Goal: Information Seeking & Learning: Find specific page/section

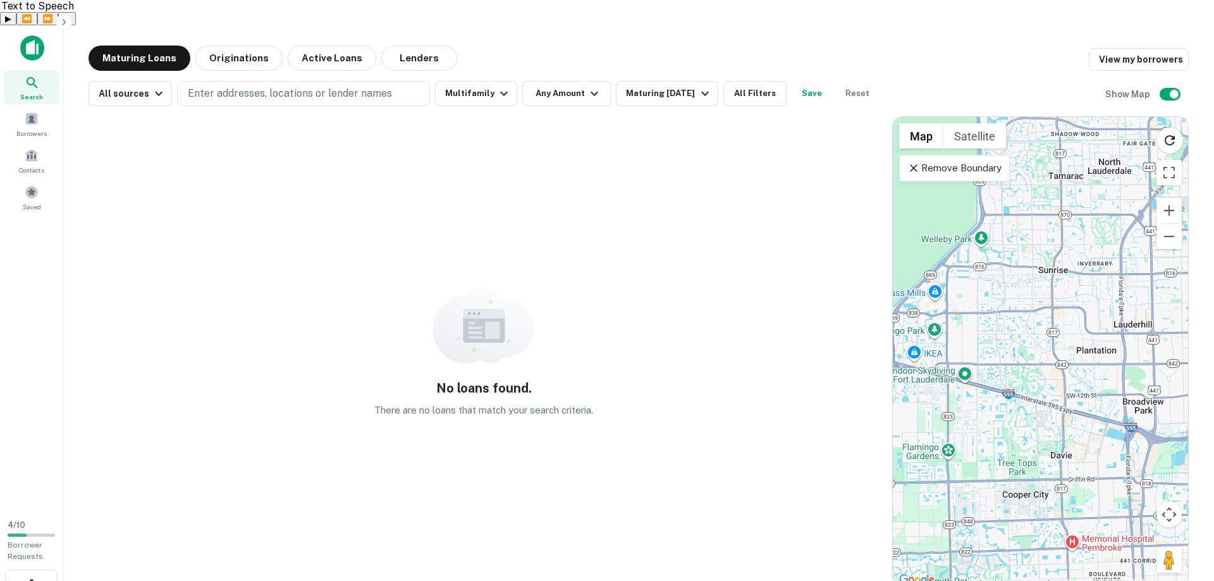
click at [439, 121] on div "No loans found. There are no loans that match your search criteria." at bounding box center [484, 352] width 791 height 472
drag, startPoint x: 427, startPoint y: 124, endPoint x: 317, endPoint y: 133, distance: 109.8
click at [372, 131] on div "No loans found. There are no loans that match your search criteria." at bounding box center [484, 352] width 791 height 472
click at [28, 125] on span "Borrowers" at bounding box center [32, 130] width 56 height 10
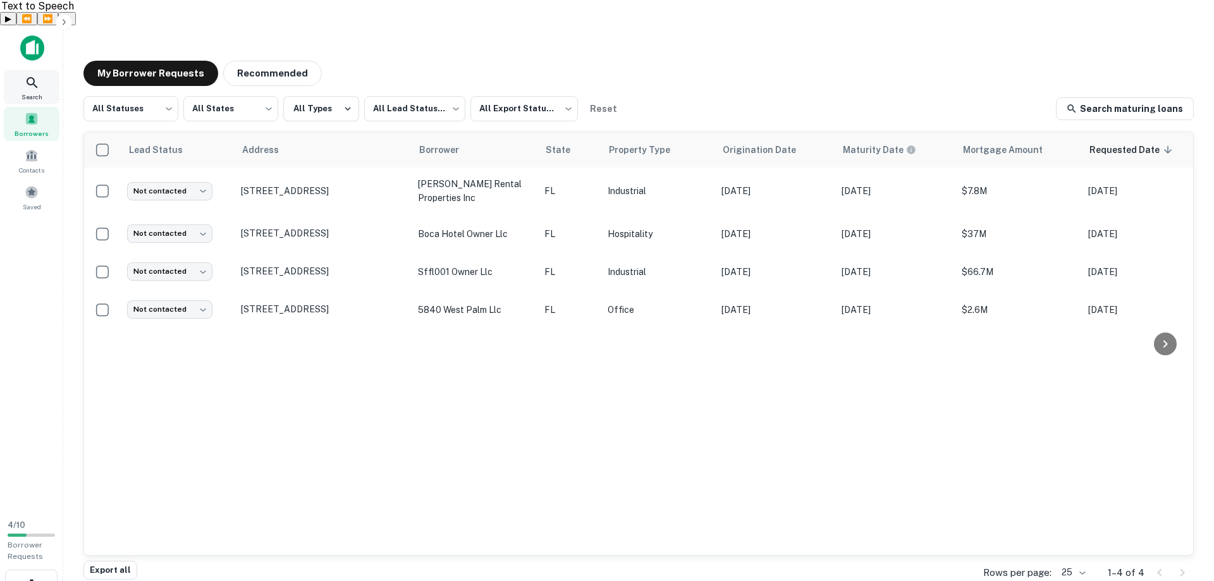
click at [37, 77] on icon at bounding box center [32, 82] width 11 height 11
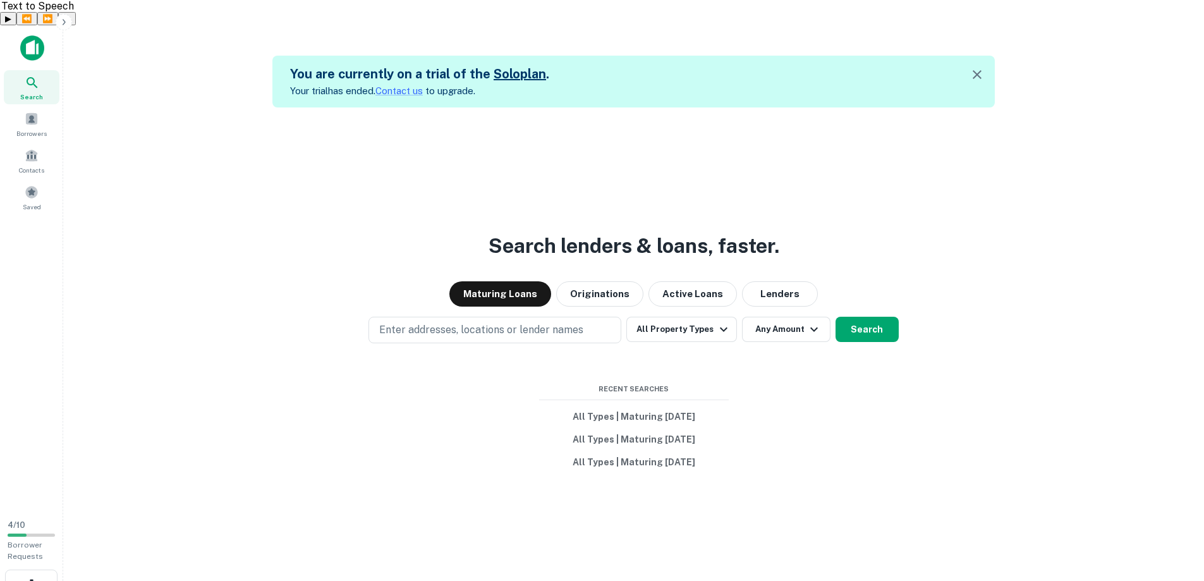
click at [109, 107] on div "Search lenders & loans, faster. Maturing Loans Originations Active Loans Lender…" at bounding box center [633, 397] width 1121 height 581
drag, startPoint x: 109, startPoint y: 95, endPoint x: 104, endPoint y: 83, distance: 13.0
click at [104, 107] on div "Search lenders & loans, faster. Maturing Loans Originations Active Loans Lender…" at bounding box center [633, 397] width 1121 height 581
click at [104, 81] on div "You are currently on a trial of the Solo plan . Your trial has ended. Contact u…" at bounding box center [633, 336] width 1121 height 581
click at [102, 77] on div "You are currently on a trial of the Solo plan . Your trial has ended. Contact u…" at bounding box center [633, 336] width 1121 height 581
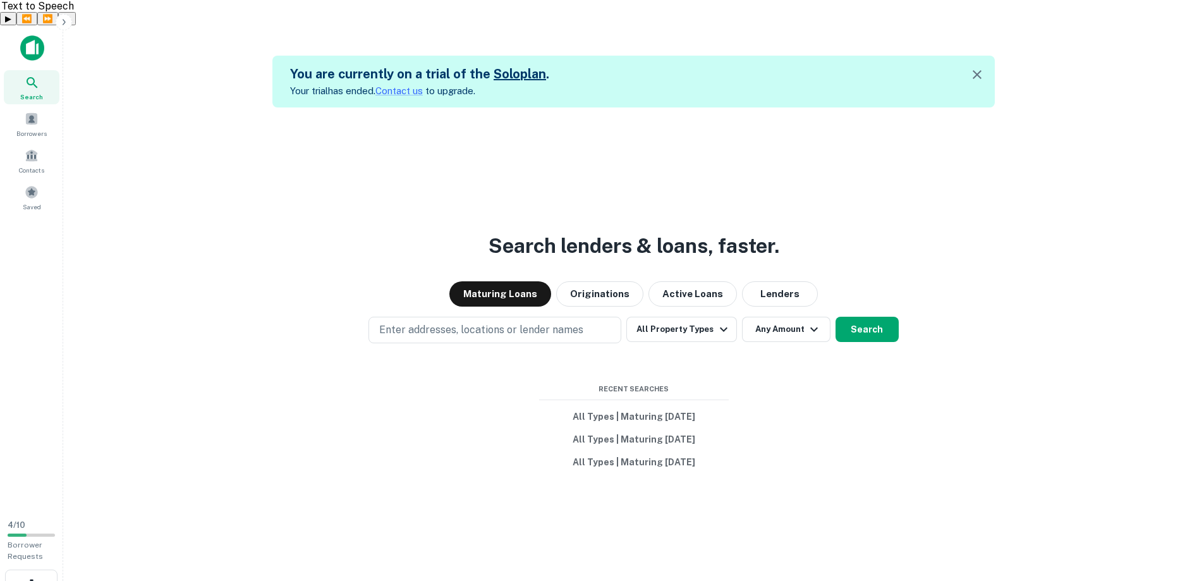
drag, startPoint x: 102, startPoint y: 77, endPoint x: 58, endPoint y: 78, distance: 44.3
click at [101, 74] on div "You are currently on a trial of the Solo plan . Your trial has ended. Contact u…" at bounding box center [633, 336] width 1121 height 581
click at [567, 322] on p "Enter addresses, locations or lender names" at bounding box center [481, 329] width 204 height 15
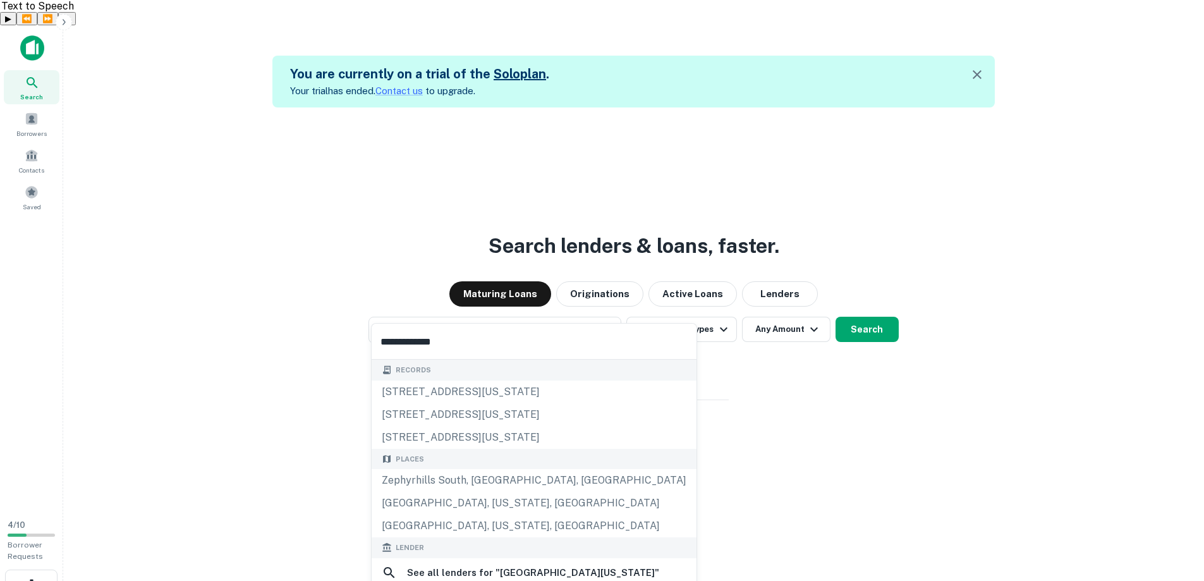
type input "**********"
